Goal: Transaction & Acquisition: Purchase product/service

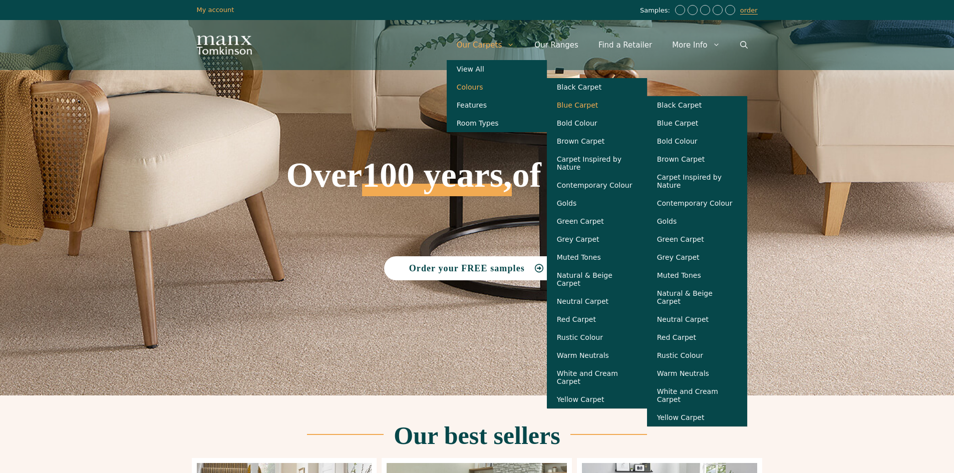
click at [597, 105] on link "Blue Carpet" at bounding box center [597, 105] width 100 height 18
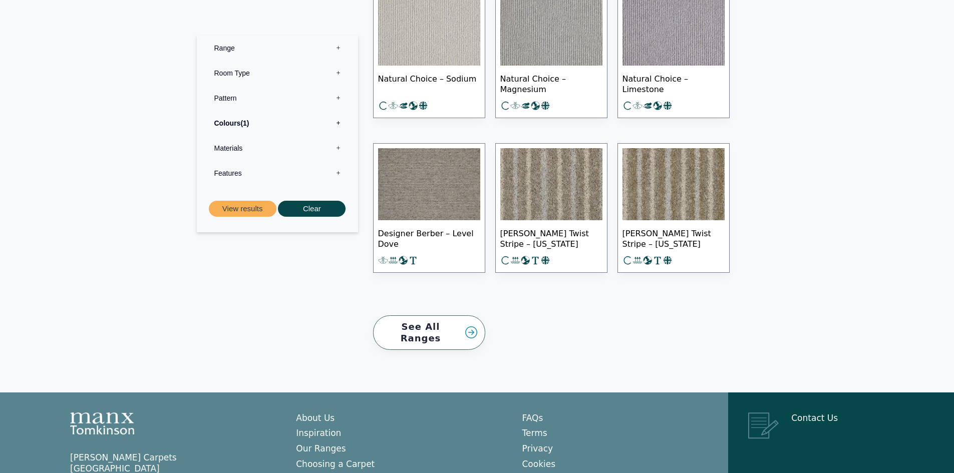
scroll to position [1052, 0]
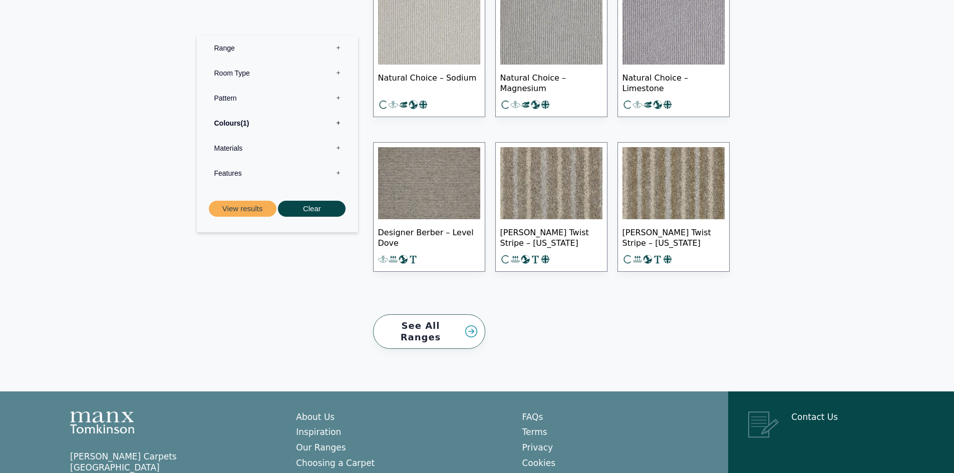
click at [567, 207] on img at bounding box center [551, 183] width 102 height 72
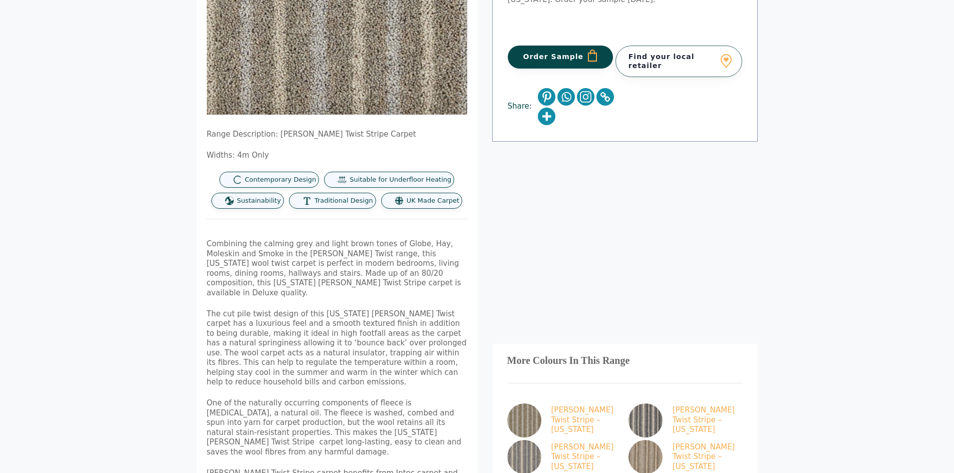
scroll to position [200, 0]
